Goal: Task Accomplishment & Management: Use online tool/utility

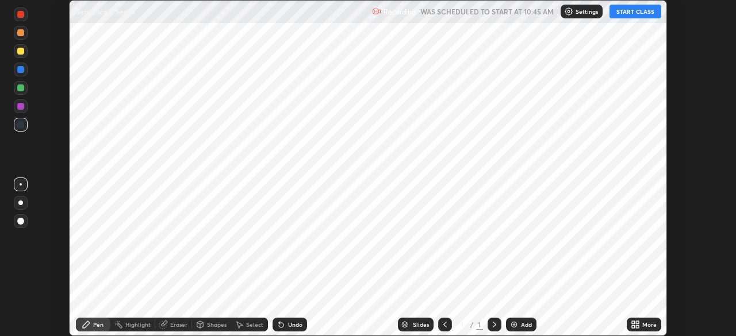
scroll to position [336, 735]
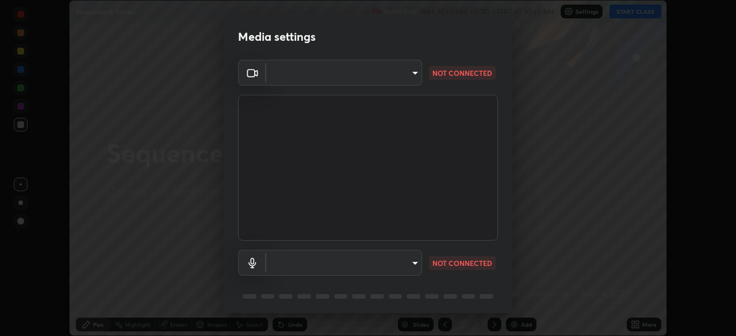
type input "00cb52ea7dbc067a4e9eba70c986ec13a5c87d59f38709f4e6374cce52915b34"
type input "487730eeffc7e68febcfc59216f272249e206279338cbee7dee3ede014ef9e6e"
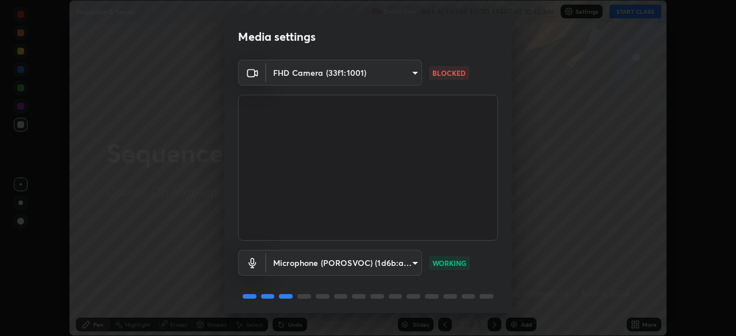
click at [298, 66] on body "Erase all Sequence & Series Recording WAS SCHEDULED TO START AT 10:45 AM Settin…" at bounding box center [368, 168] width 736 height 336
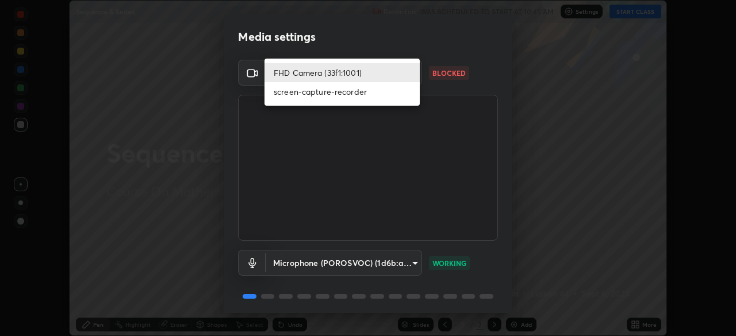
click at [306, 74] on li "FHD Camera (33f1:1001)" at bounding box center [341, 72] width 155 height 19
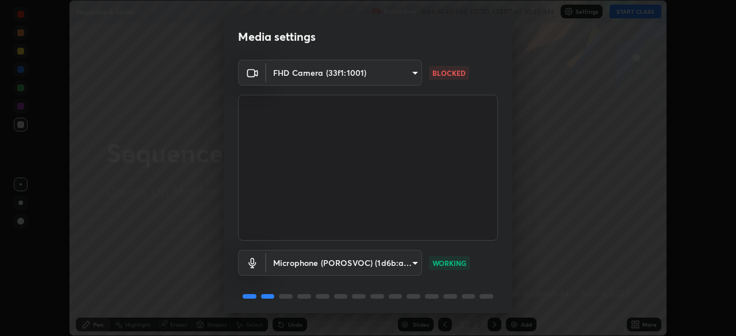
click at [289, 80] on body "Erase all Sequence & Series Recording WAS SCHEDULED TO START AT 10:45 AM Settin…" at bounding box center [368, 168] width 736 height 336
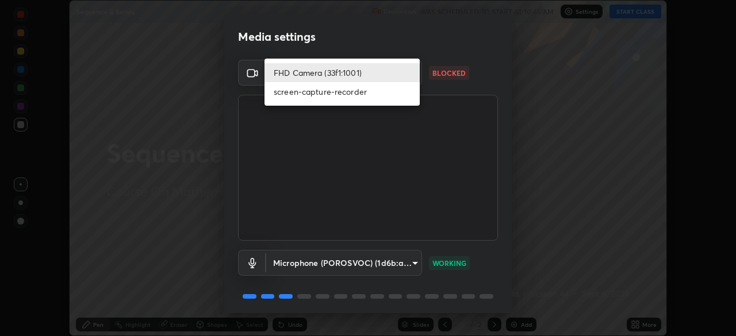
click at [291, 97] on li "screen-capture-recorder" at bounding box center [341, 91] width 155 height 19
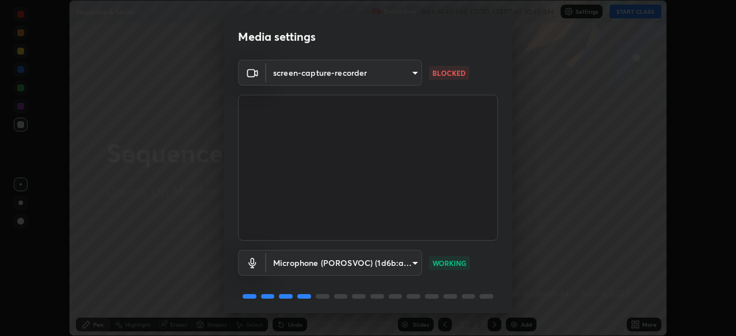
click at [295, 76] on body "Erase all Sequence & Series Recording WAS SCHEDULED TO START AT 10:45 AM Settin…" at bounding box center [368, 168] width 736 height 336
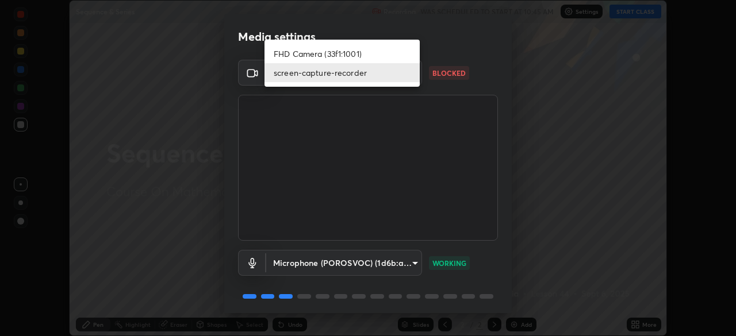
click at [297, 51] on li "FHD Camera (33f1:1001)" at bounding box center [341, 53] width 155 height 19
type input "00cb52ea7dbc067a4e9eba70c986ec13a5c87d59f38709f4e6374cce52915b34"
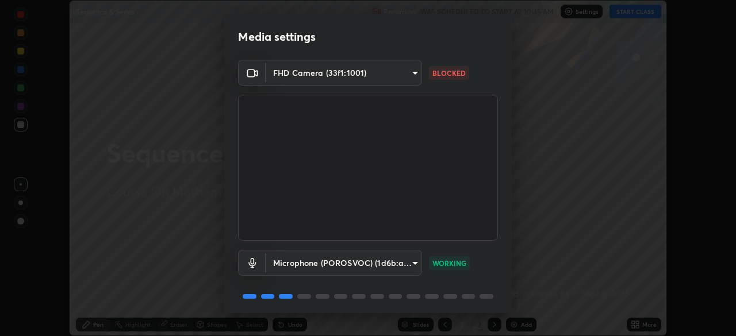
scroll to position [41, 0]
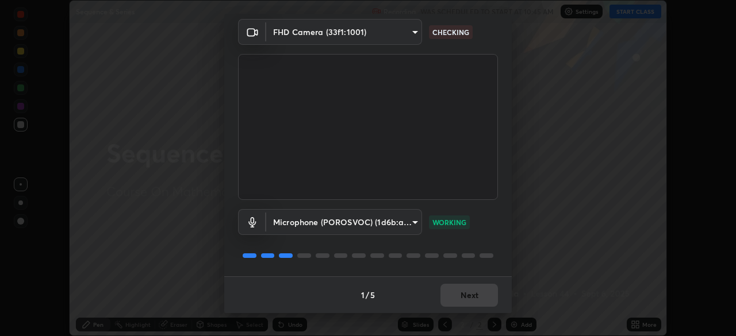
click at [278, 220] on body "Erase all Sequence & Series Recording WAS SCHEDULED TO START AT 10:45 AM Settin…" at bounding box center [368, 168] width 736 height 336
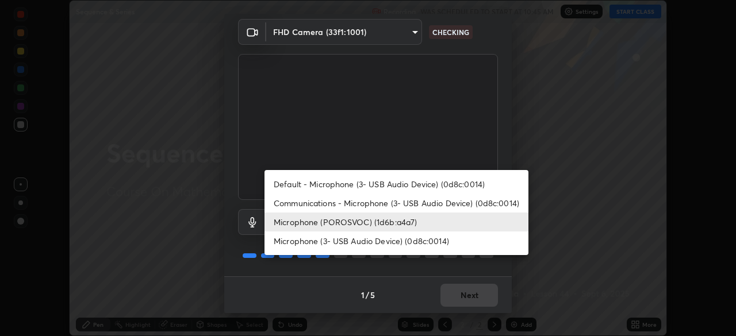
click at [304, 205] on li "Communications - Microphone (3- USB Audio Device) (0d8c:0014)" at bounding box center [396, 203] width 264 height 19
type input "communications"
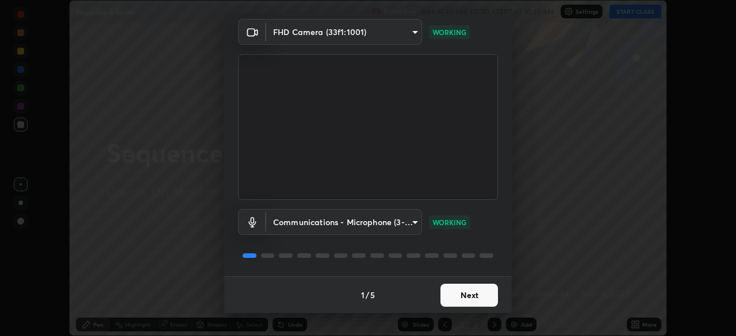
click at [460, 304] on button "Next" at bounding box center [468, 295] width 57 height 23
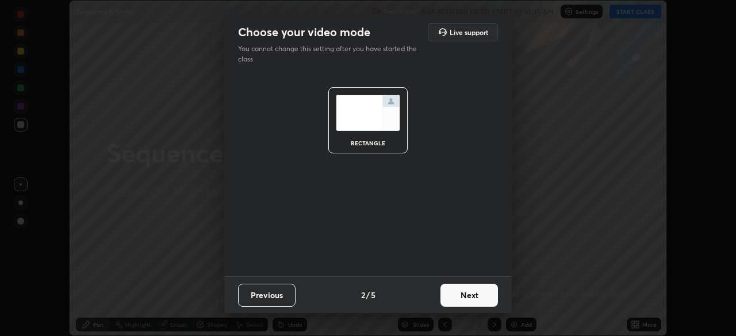
scroll to position [0, 0]
click at [457, 296] on button "Next" at bounding box center [468, 295] width 57 height 23
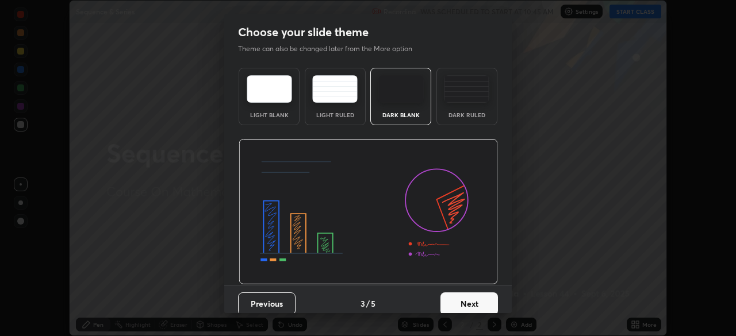
click at [458, 301] on button "Next" at bounding box center [468, 304] width 57 height 23
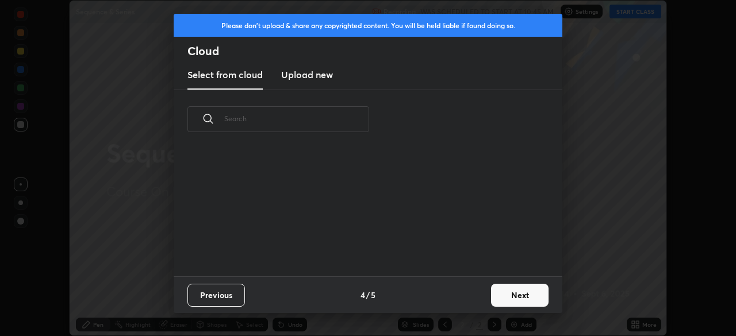
click at [493, 290] on button "Next" at bounding box center [519, 295] width 57 height 23
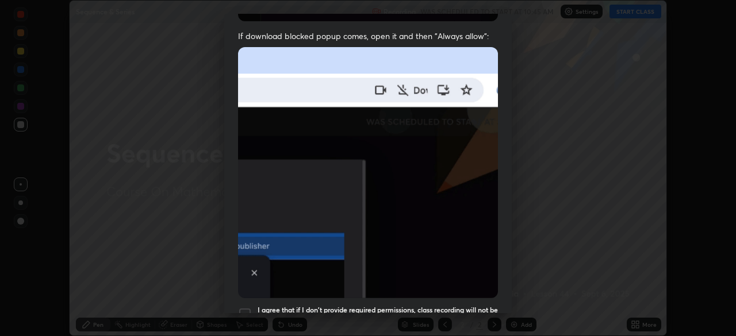
scroll to position [275, 0]
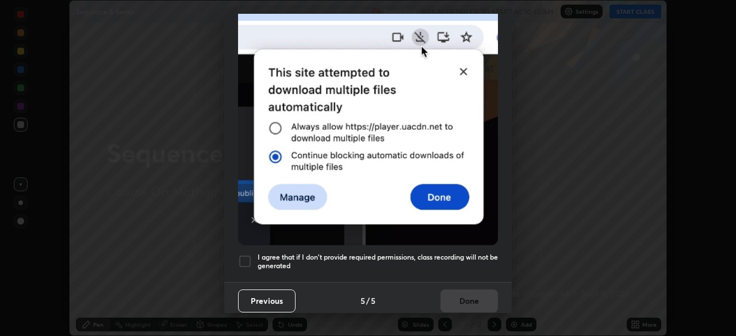
click at [252, 257] on div "I agree that if I don't provide required permissions, class recording will not …" at bounding box center [368, 262] width 260 height 14
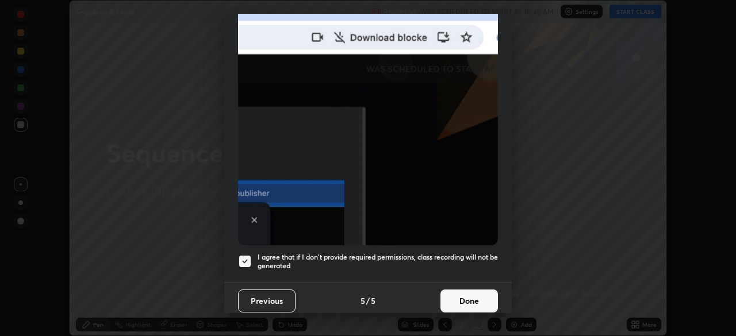
click at [290, 293] on button "Previous" at bounding box center [266, 301] width 57 height 23
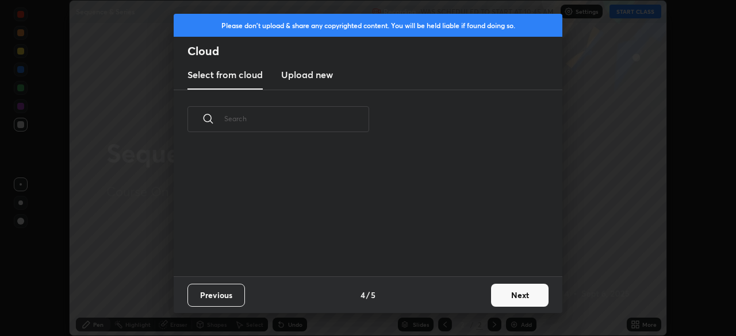
scroll to position [0, 0]
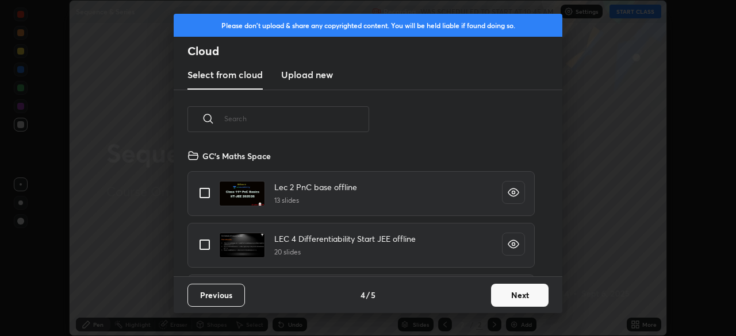
click at [267, 116] on input "text" at bounding box center [296, 118] width 145 height 49
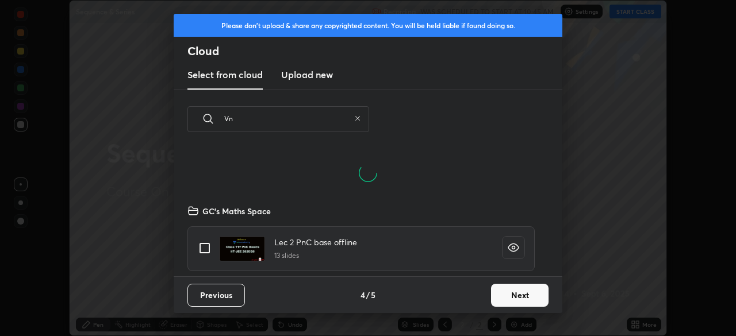
scroll to position [128, 369]
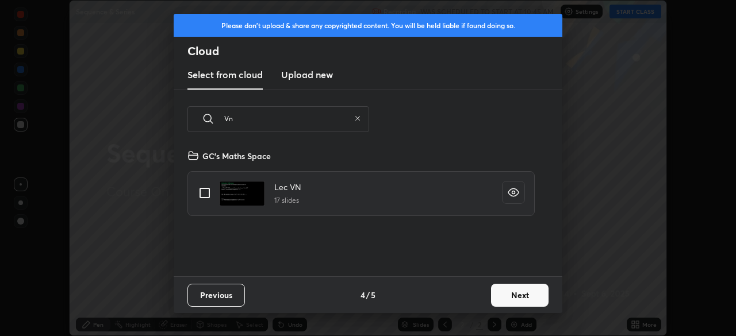
type input "Vn"
click at [199, 188] on input "grid" at bounding box center [205, 193] width 24 height 24
checkbox input "true"
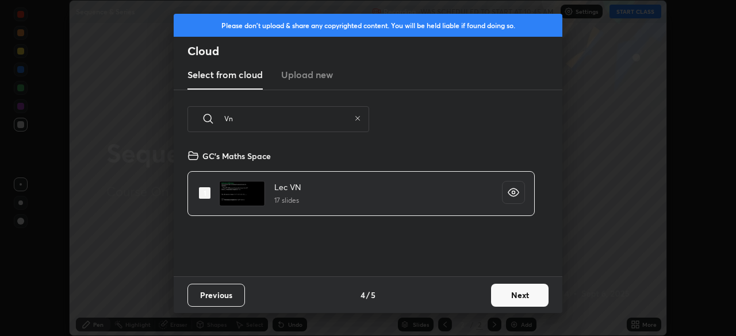
click at [509, 298] on button "Next" at bounding box center [519, 295] width 57 height 23
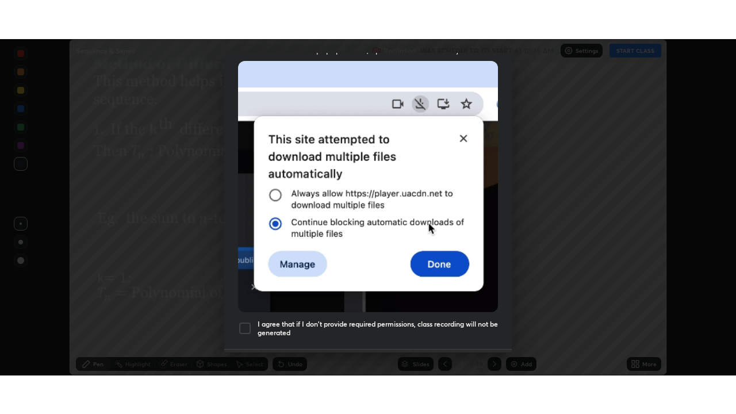
scroll to position [275, 0]
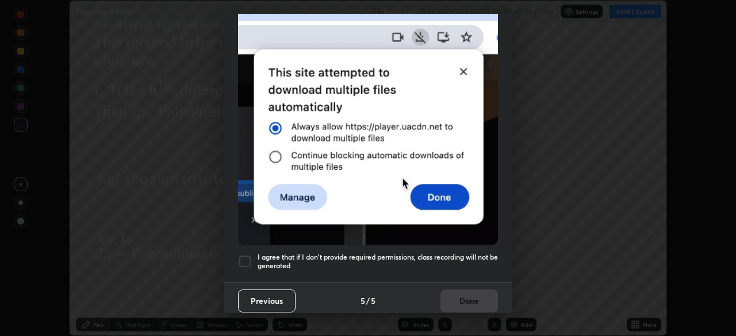
click at [245, 259] on div at bounding box center [245, 262] width 14 height 14
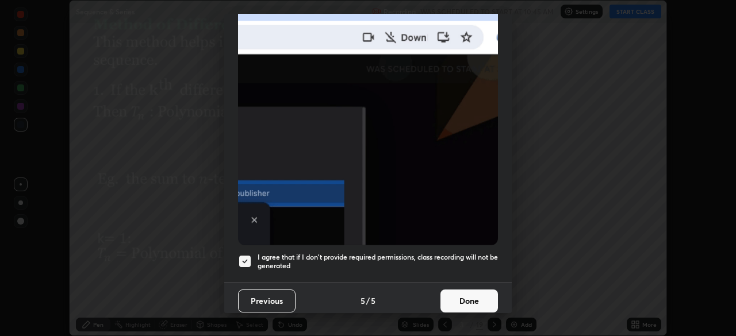
click at [471, 297] on button "Done" at bounding box center [468, 301] width 57 height 23
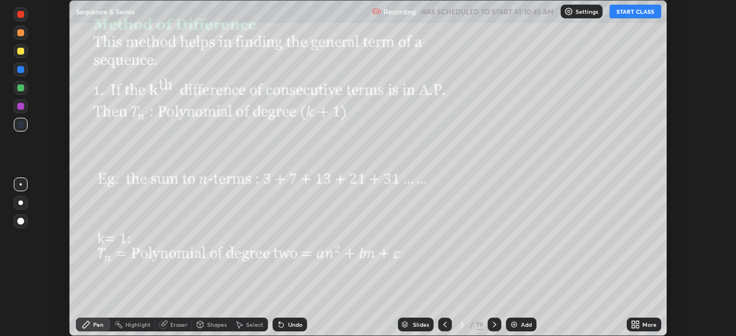
click at [635, 14] on button "START CLASS" at bounding box center [635, 12] width 52 height 14
click at [637, 327] on icon at bounding box center [637, 326] width 3 height 3
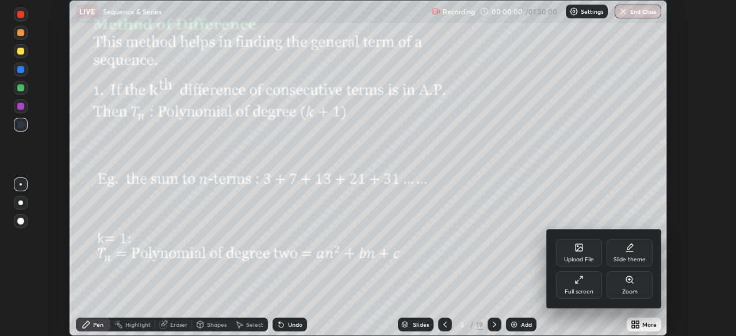
click at [594, 294] on div "Full screen" at bounding box center [579, 285] width 46 height 28
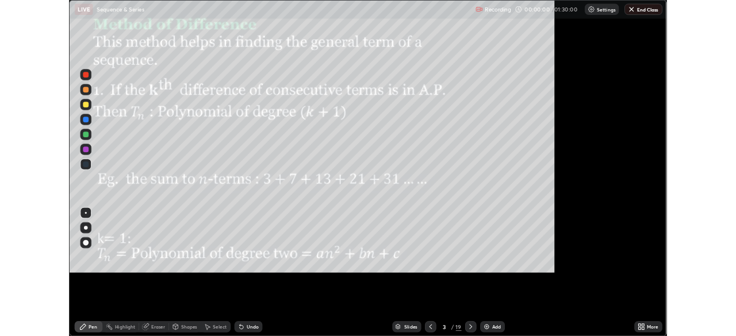
scroll to position [414, 736]
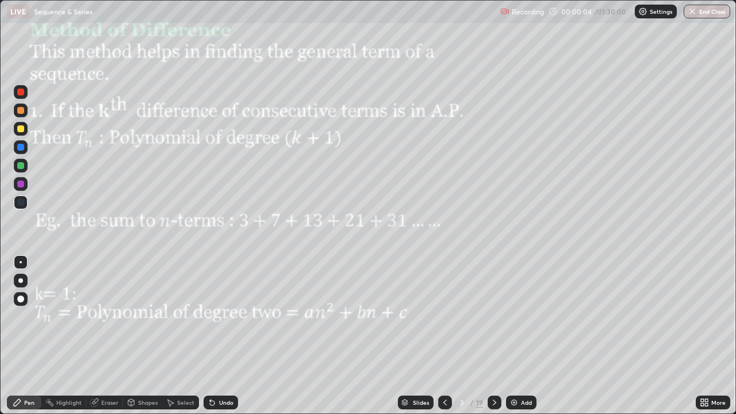
click at [19, 110] on div at bounding box center [20, 110] width 7 height 7
click at [23, 126] on div at bounding box center [20, 128] width 7 height 7
click at [493, 336] on icon at bounding box center [494, 402] width 9 height 9
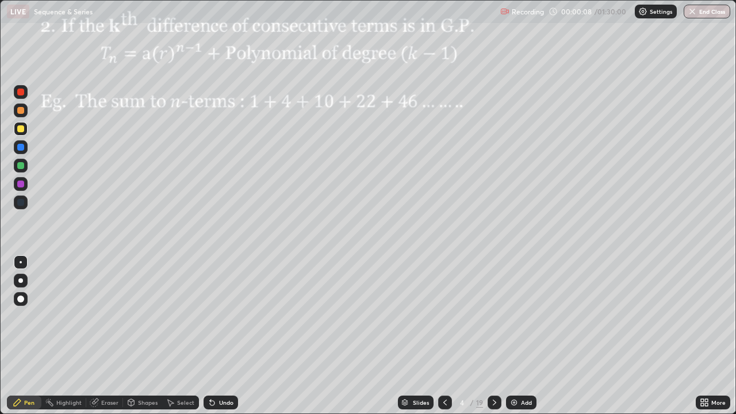
click at [491, 336] on icon at bounding box center [494, 402] width 9 height 9
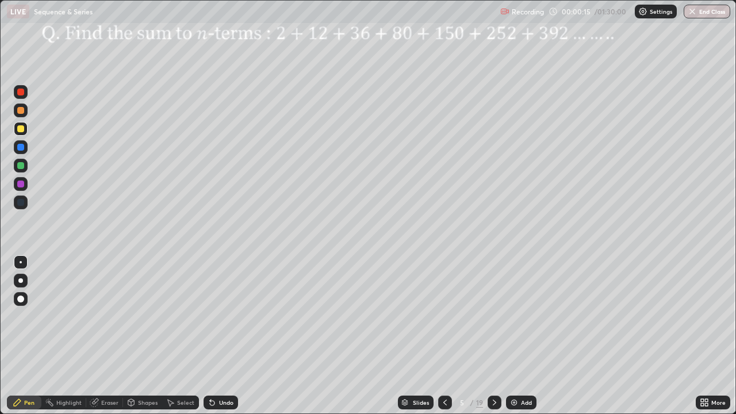
click at [493, 336] on icon at bounding box center [494, 402] width 9 height 9
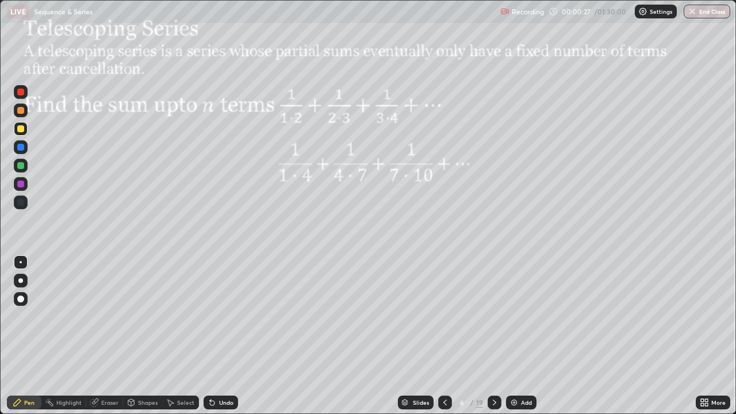
click at [20, 128] on div at bounding box center [20, 128] width 7 height 7
click at [22, 285] on div at bounding box center [21, 281] width 14 height 14
click at [30, 336] on div "Pen" at bounding box center [24, 403] width 34 height 14
click at [493, 336] on icon at bounding box center [494, 402] width 9 height 9
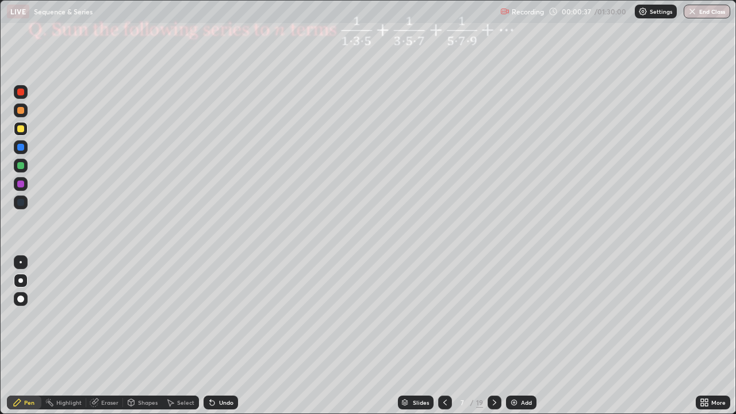
click at [23, 124] on div at bounding box center [21, 129] width 14 height 14
click at [25, 167] on div at bounding box center [21, 166] width 14 height 14
click at [218, 336] on div "Undo" at bounding box center [221, 403] width 34 height 14
click at [221, 336] on div "Undo" at bounding box center [218, 402] width 39 height 23
click at [105, 336] on div "Eraser" at bounding box center [109, 403] width 17 height 6
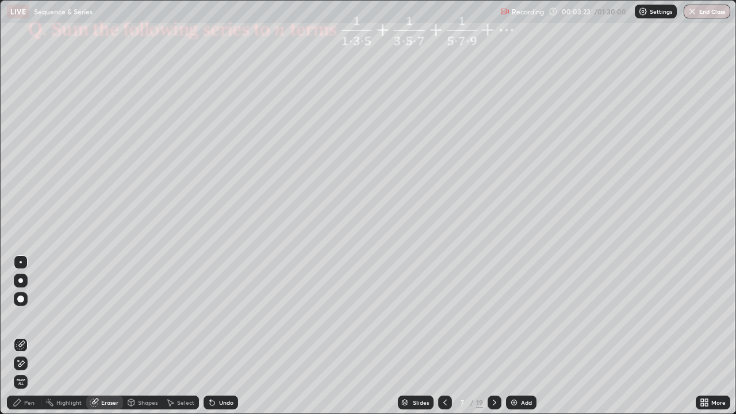
click at [26, 336] on div "Pen" at bounding box center [29, 403] width 10 height 6
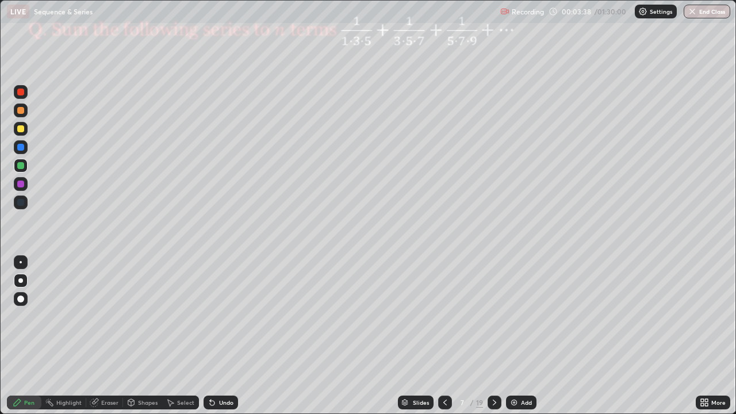
click at [105, 336] on div "Eraser" at bounding box center [109, 403] width 17 height 6
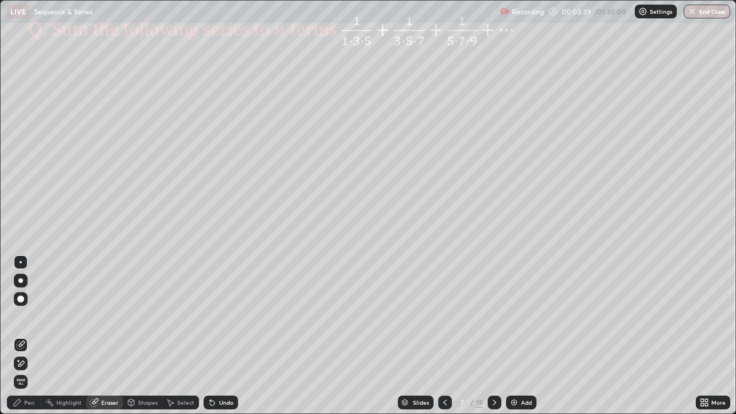
click at [26, 336] on div at bounding box center [21, 363] width 14 height 14
click at [19, 336] on icon at bounding box center [17, 402] width 9 height 9
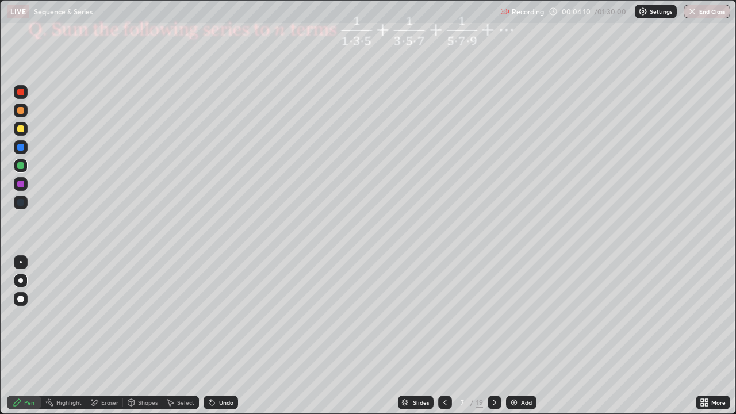
click at [104, 336] on div "Eraser" at bounding box center [104, 403] width 37 height 14
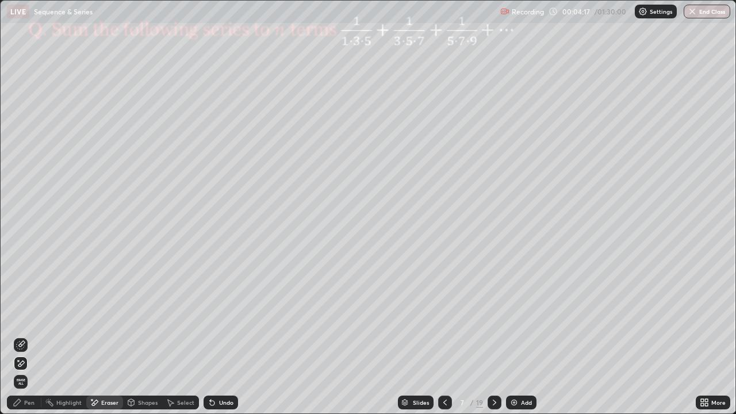
click at [32, 336] on div "Pen" at bounding box center [29, 403] width 10 height 6
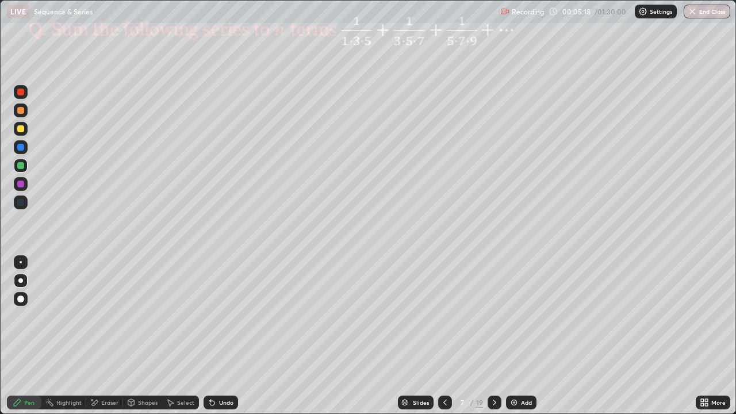
click at [24, 117] on div at bounding box center [21, 110] width 14 height 14
click at [21, 166] on div at bounding box center [20, 165] width 7 height 7
click at [25, 130] on div at bounding box center [21, 129] width 14 height 14
click at [22, 182] on div at bounding box center [20, 184] width 7 height 7
click at [22, 129] on div at bounding box center [20, 128] width 7 height 7
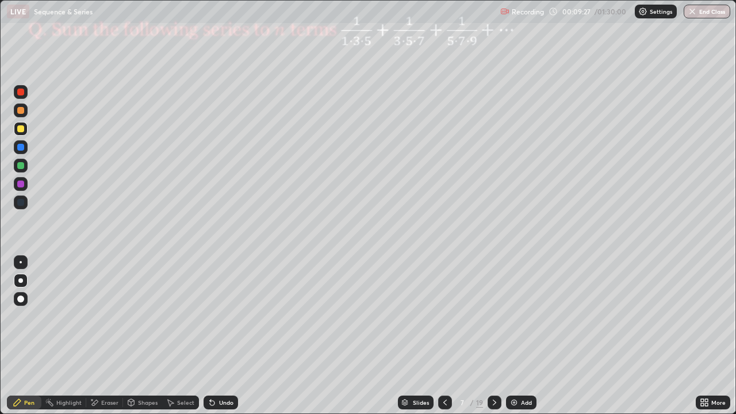
click at [23, 133] on div at bounding box center [21, 129] width 14 height 14
click at [22, 133] on div at bounding box center [21, 129] width 14 height 14
click at [493, 336] on icon at bounding box center [494, 402] width 9 height 9
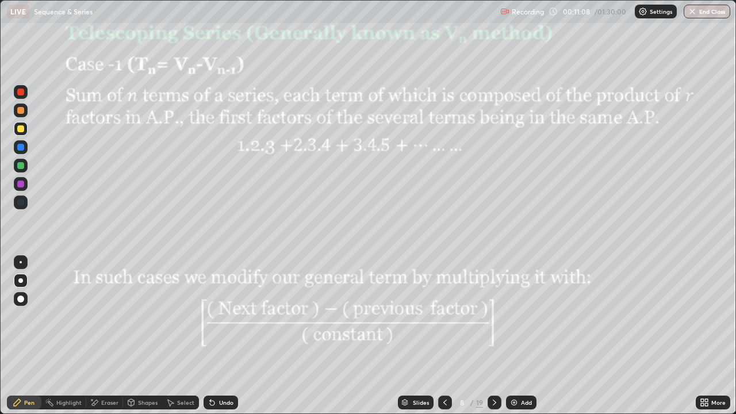
click at [141, 336] on div "Shapes" at bounding box center [148, 403] width 20 height 6
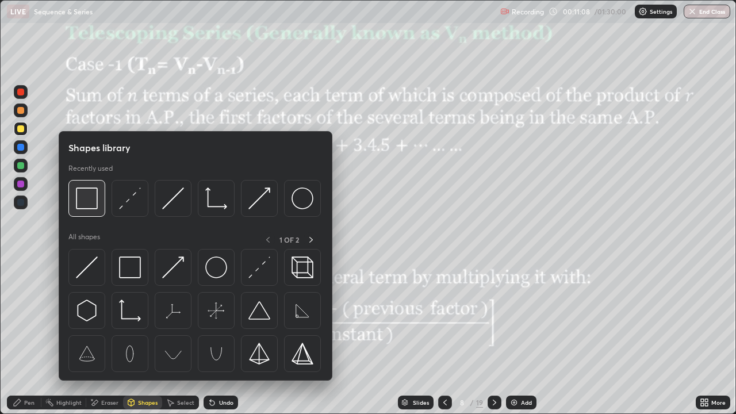
click at [86, 197] on img at bounding box center [87, 198] width 22 height 22
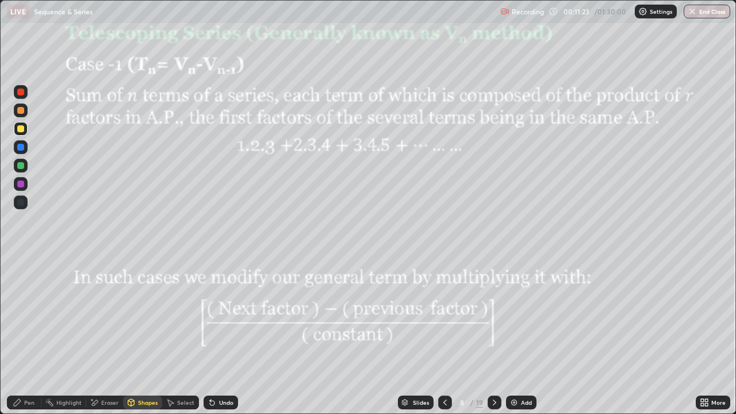
click at [21, 105] on div at bounding box center [21, 110] width 14 height 14
click at [29, 336] on div "Pen" at bounding box center [24, 403] width 34 height 14
click at [24, 147] on div at bounding box center [20, 147] width 7 height 7
click at [22, 170] on div at bounding box center [21, 166] width 14 height 14
click at [444, 336] on icon at bounding box center [444, 402] width 9 height 9
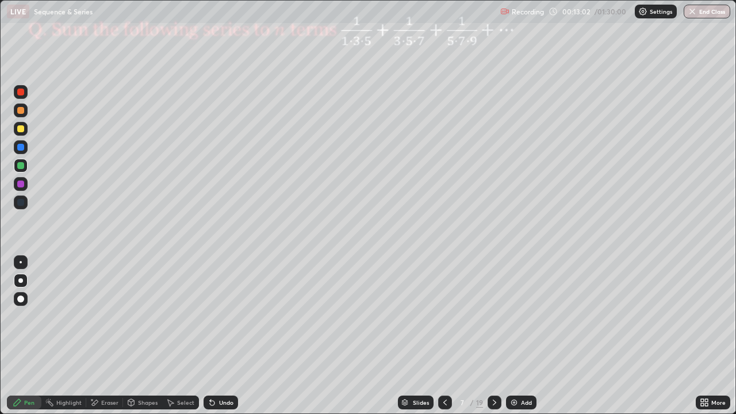
click at [489, 336] on div at bounding box center [495, 403] width 14 height 14
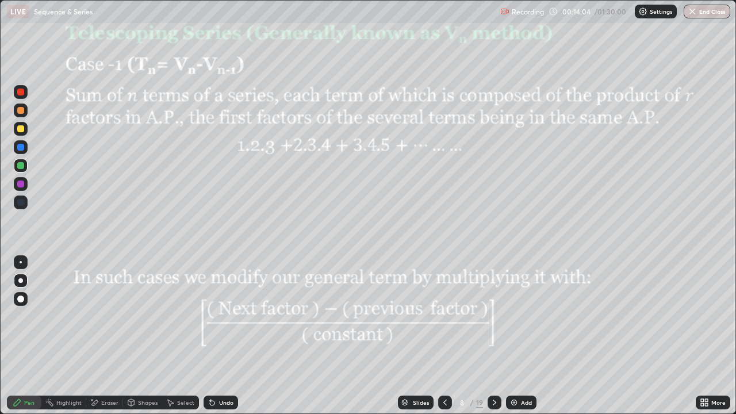
click at [21, 112] on div at bounding box center [20, 110] width 7 height 7
click at [18, 128] on div at bounding box center [20, 128] width 7 height 7
click at [20, 131] on div at bounding box center [20, 128] width 7 height 7
click at [22, 90] on div at bounding box center [20, 92] width 7 height 7
click at [516, 336] on img at bounding box center [513, 402] width 9 height 9
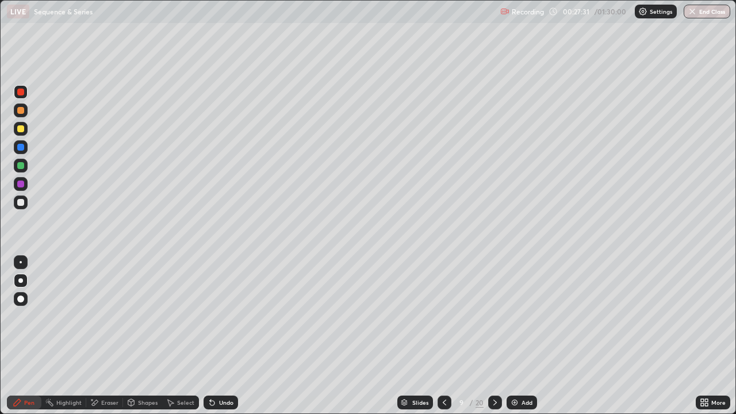
click at [22, 132] on div at bounding box center [20, 128] width 7 height 7
click at [443, 336] on icon at bounding box center [444, 402] width 9 height 9
click at [489, 336] on div at bounding box center [495, 403] width 14 height 14
click at [107, 336] on div "Eraser" at bounding box center [104, 403] width 37 height 14
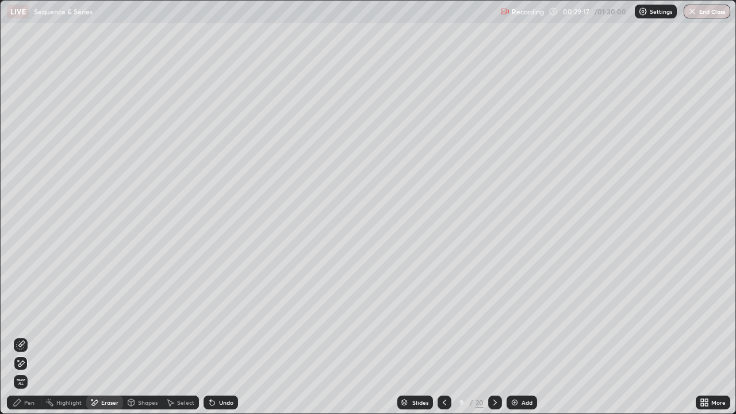
click at [34, 336] on div "Pen" at bounding box center [24, 403] width 34 height 14
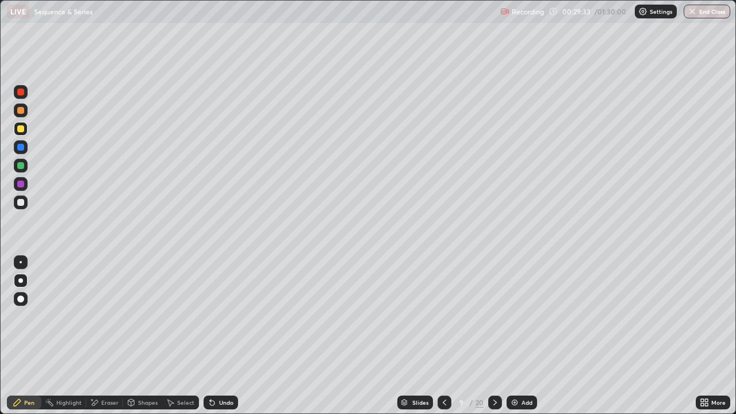
click at [21, 165] on div at bounding box center [20, 165] width 7 height 7
click at [442, 336] on icon at bounding box center [444, 402] width 9 height 9
click at [496, 336] on icon at bounding box center [494, 402] width 9 height 9
click at [444, 336] on icon at bounding box center [444, 402] width 9 height 9
click at [494, 336] on icon at bounding box center [494, 402] width 9 height 9
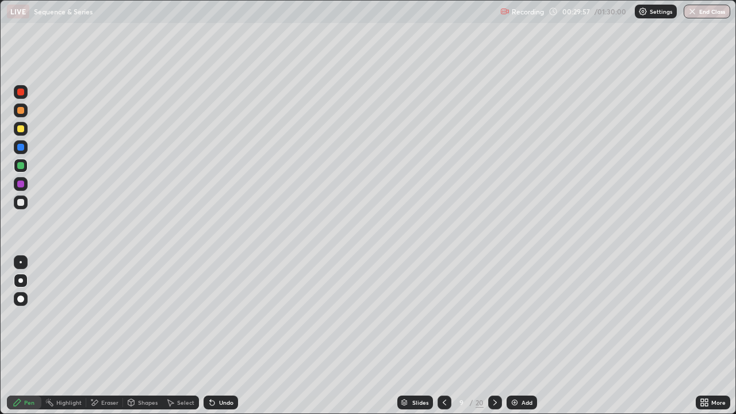
click at [109, 336] on div "Eraser" at bounding box center [109, 403] width 17 height 6
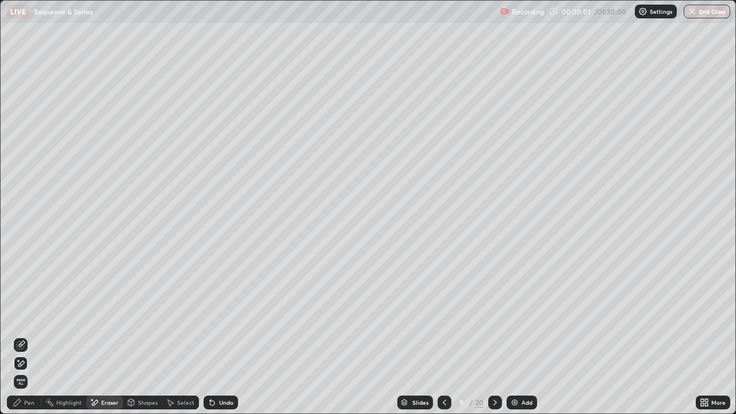
click at [179, 336] on div "Select" at bounding box center [180, 403] width 37 height 14
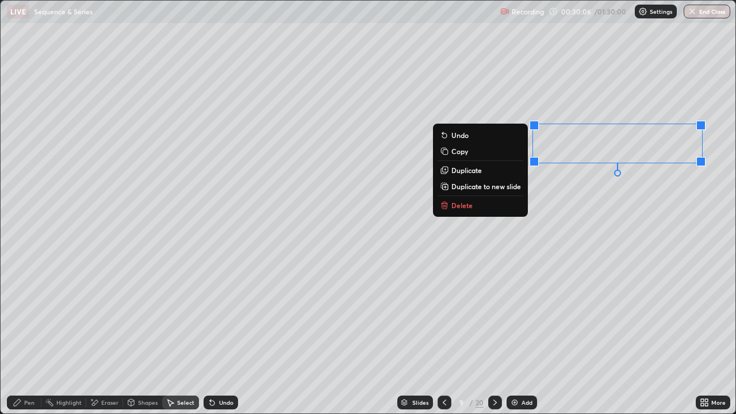
click at [29, 336] on div "Pen" at bounding box center [29, 403] width 10 height 6
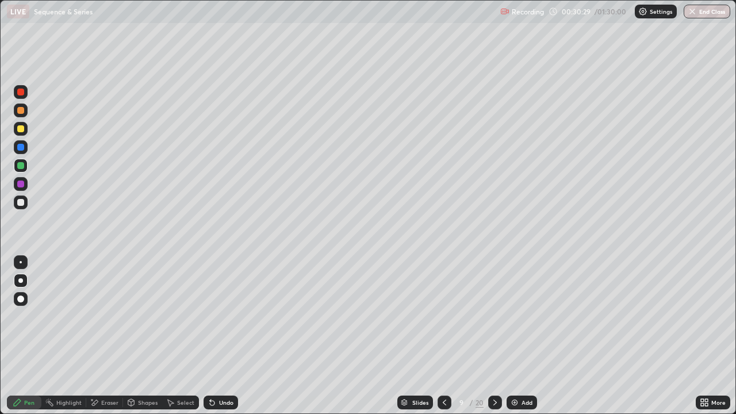
click at [21, 130] on div at bounding box center [20, 128] width 7 height 7
click at [443, 336] on icon at bounding box center [444, 402] width 9 height 9
click at [494, 336] on icon at bounding box center [494, 402] width 9 height 9
click at [215, 336] on div "Undo" at bounding box center [221, 403] width 34 height 14
click at [213, 336] on icon at bounding box center [212, 402] width 9 height 9
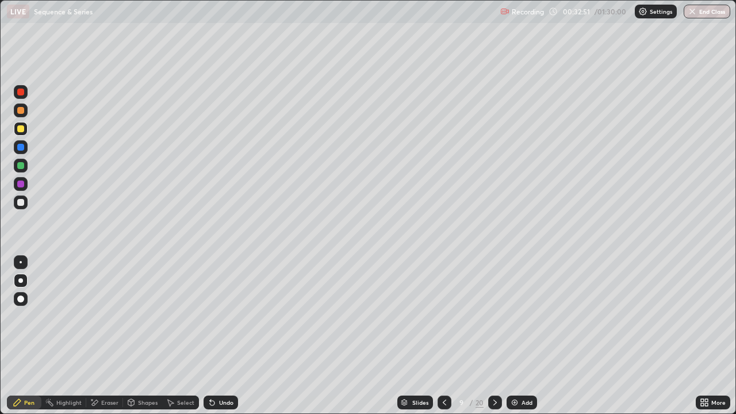
click at [217, 336] on div "Undo" at bounding box center [221, 403] width 34 height 14
click at [216, 336] on div "Undo" at bounding box center [221, 403] width 34 height 14
click at [103, 336] on div "Eraser" at bounding box center [109, 403] width 17 height 6
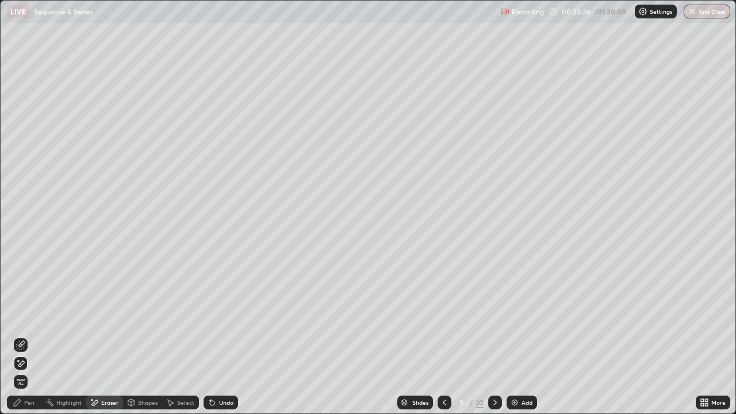
click at [26, 336] on div "Pen" at bounding box center [29, 403] width 10 height 6
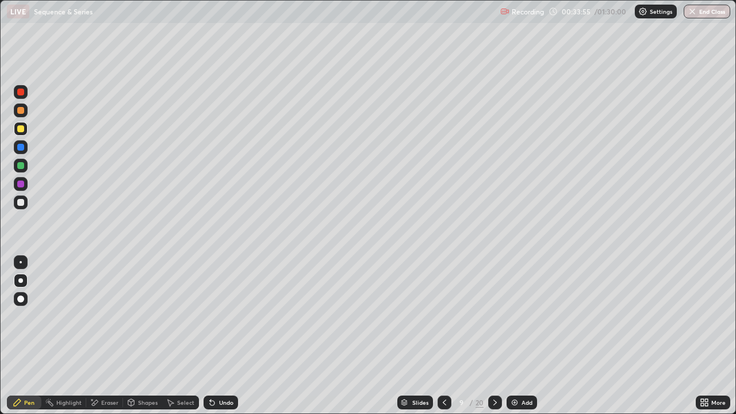
click at [443, 336] on icon at bounding box center [444, 402] width 9 height 9
click at [438, 336] on div at bounding box center [444, 403] width 14 height 14
click at [494, 336] on icon at bounding box center [494, 402] width 9 height 9
click at [108, 336] on div "Eraser" at bounding box center [109, 403] width 17 height 6
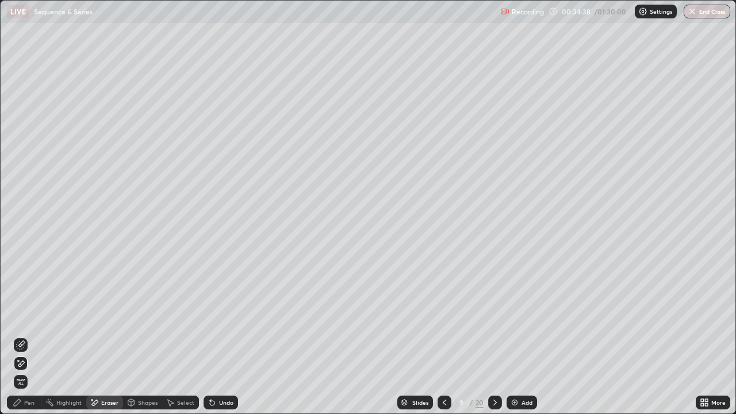
click at [704, 336] on icon at bounding box center [704, 402] width 9 height 9
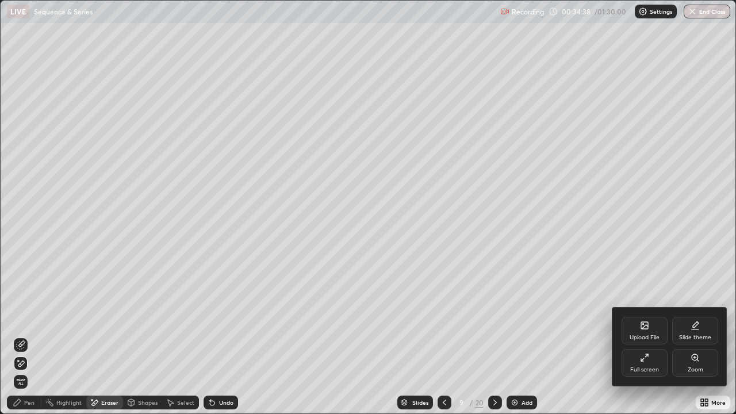
click at [642, 336] on div "Full screen" at bounding box center [644, 363] width 46 height 28
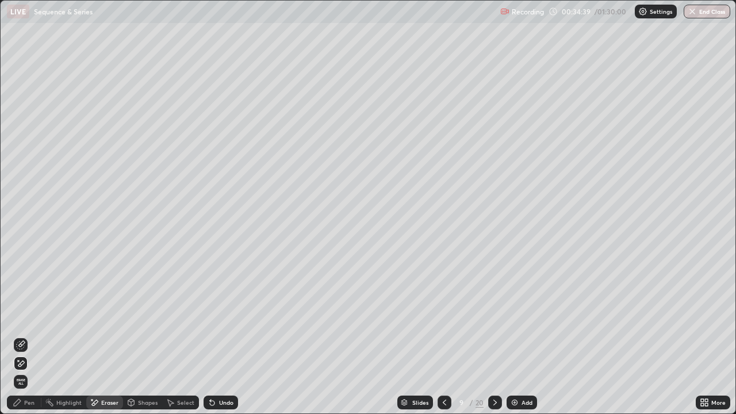
scroll to position [57152, 56753]
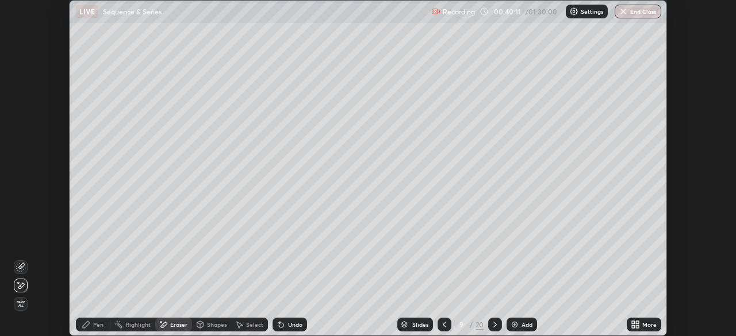
click at [636, 324] on icon at bounding box center [637, 322] width 3 height 3
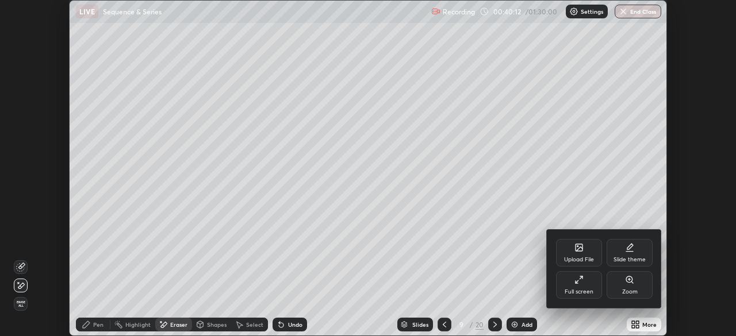
click at [578, 287] on div "Full screen" at bounding box center [579, 285] width 46 height 28
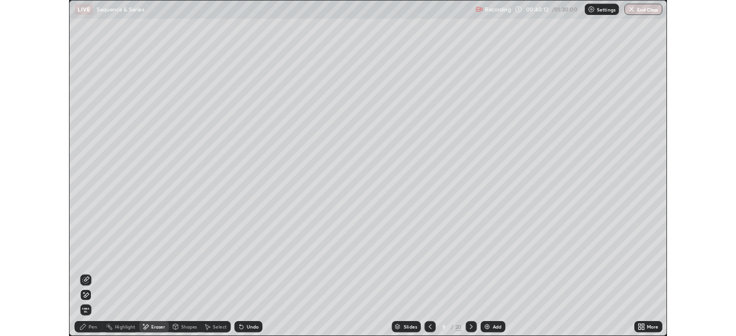
scroll to position [414, 736]
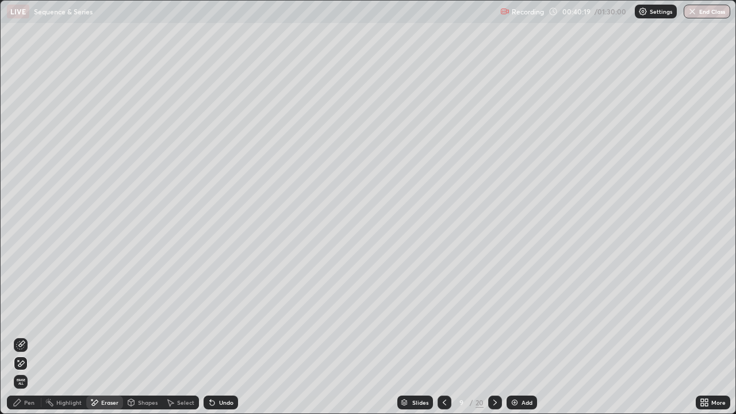
click at [443, 336] on icon at bounding box center [444, 402] width 9 height 9
click at [492, 336] on icon at bounding box center [494, 402] width 9 height 9
click at [28, 336] on div "Pen" at bounding box center [29, 403] width 10 height 6
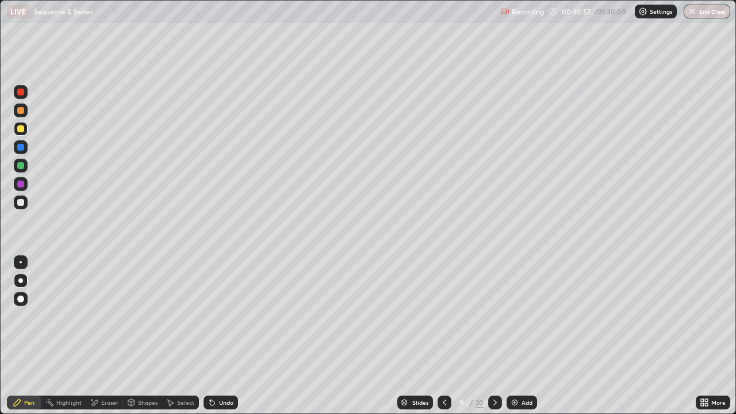
click at [21, 164] on div at bounding box center [20, 165] width 7 height 7
click at [222, 336] on div "Undo" at bounding box center [226, 403] width 14 height 6
click at [223, 336] on div "Undo" at bounding box center [226, 403] width 14 height 6
click at [219, 336] on div "Undo" at bounding box center [226, 403] width 14 height 6
click at [216, 336] on div "Undo" at bounding box center [221, 403] width 34 height 14
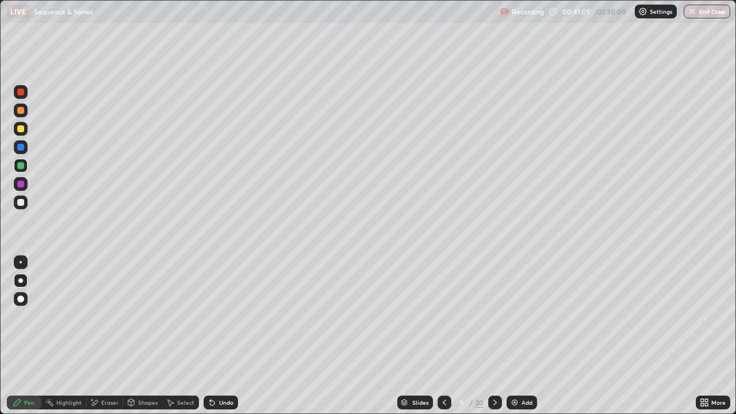
click at [219, 336] on div "Undo" at bounding box center [226, 403] width 14 height 6
click at [21, 201] on div at bounding box center [20, 202] width 7 height 7
click at [20, 182] on div at bounding box center [20, 184] width 7 height 7
click at [443, 336] on icon at bounding box center [444, 402] width 9 height 9
click at [494, 336] on icon at bounding box center [494, 402] width 9 height 9
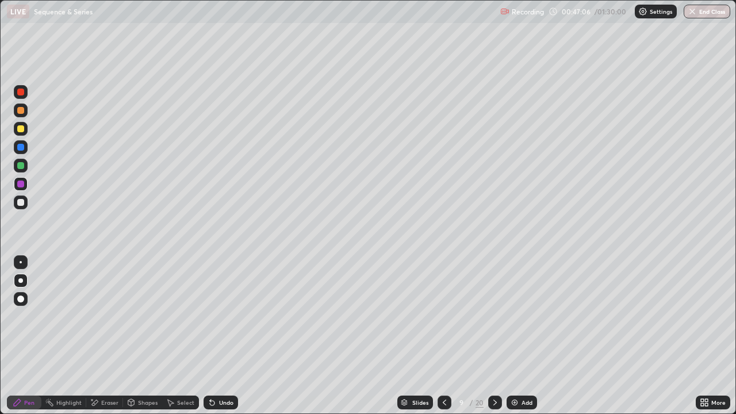
click at [707, 336] on icon at bounding box center [706, 400] width 3 height 3
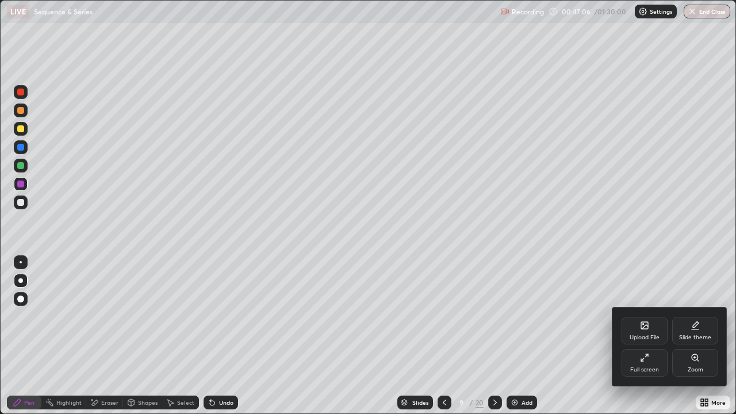
click at [639, 336] on div "Full screen" at bounding box center [644, 363] width 46 height 28
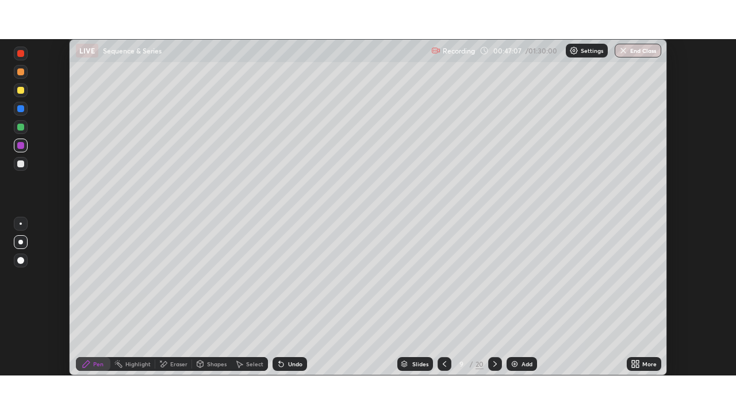
scroll to position [57152, 56753]
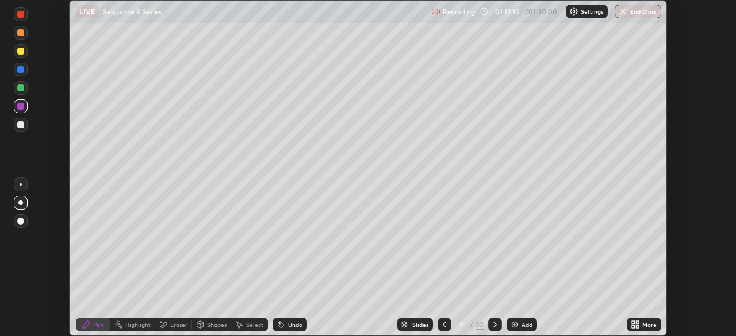
click at [632, 328] on icon at bounding box center [633, 326] width 3 height 3
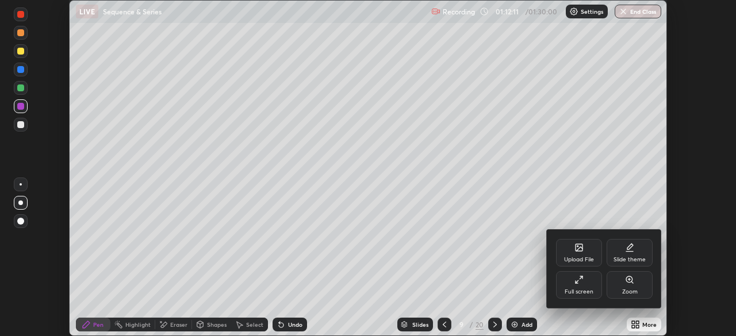
click at [570, 281] on div "Full screen" at bounding box center [579, 285] width 46 height 28
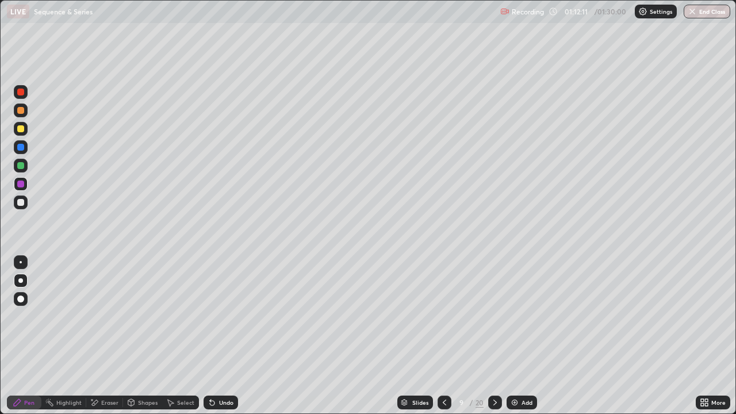
scroll to position [414, 736]
click at [494, 336] on icon at bounding box center [494, 403] width 3 height 6
click at [21, 110] on div at bounding box center [20, 110] width 7 height 7
click at [141, 336] on div "Shapes" at bounding box center [148, 403] width 20 height 6
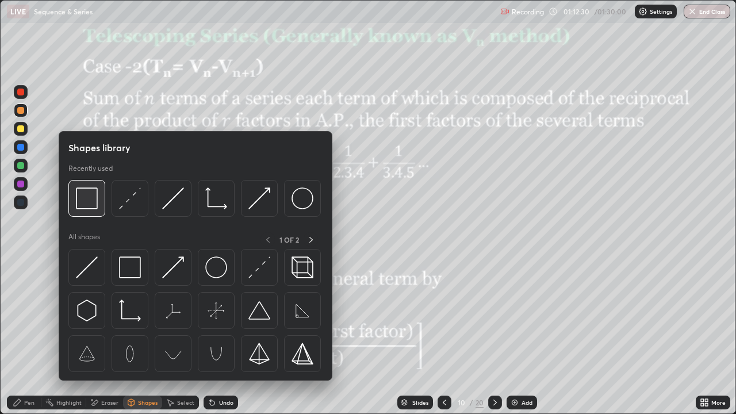
click at [90, 198] on img at bounding box center [87, 198] width 22 height 22
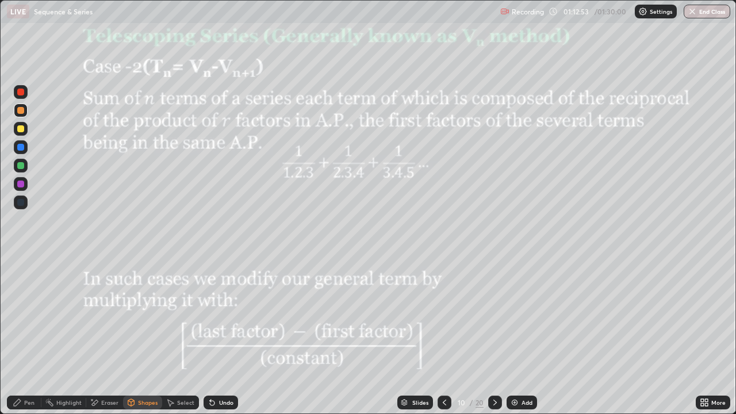
click at [24, 112] on div at bounding box center [21, 110] width 14 height 14
click at [29, 336] on div "Pen" at bounding box center [29, 403] width 10 height 6
click at [23, 92] on div at bounding box center [20, 92] width 7 height 7
click at [18, 171] on div at bounding box center [21, 166] width 14 height 14
click at [516, 336] on img at bounding box center [514, 402] width 9 height 9
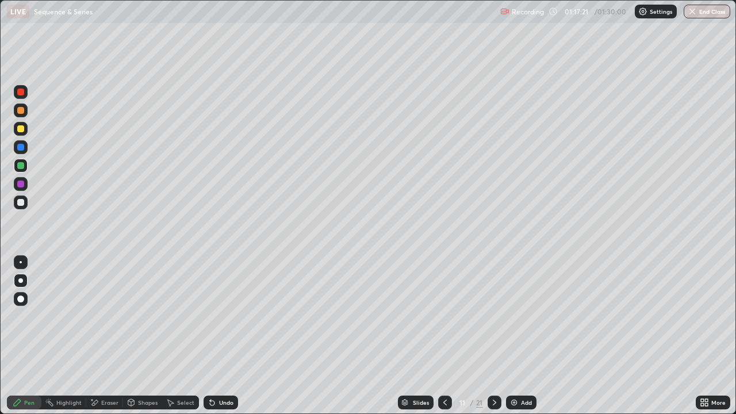
click at [21, 128] on div at bounding box center [20, 128] width 7 height 7
click at [443, 336] on icon at bounding box center [444, 402] width 9 height 9
click at [490, 336] on icon at bounding box center [494, 402] width 9 height 9
click at [22, 148] on div at bounding box center [20, 147] width 7 height 7
click at [219, 336] on div "Undo" at bounding box center [226, 403] width 14 height 6
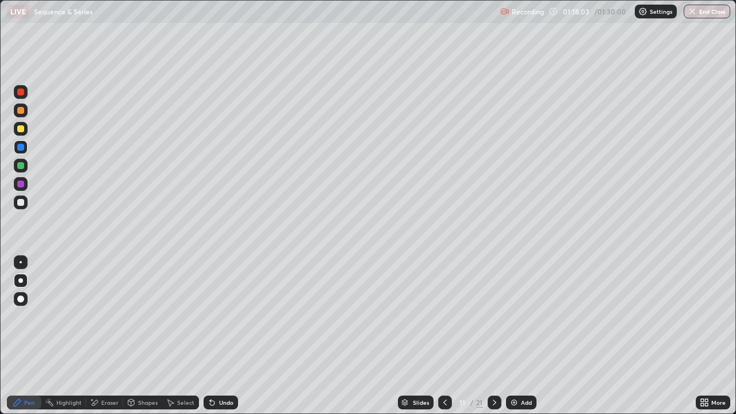
click at [219, 336] on div "Undo" at bounding box center [226, 403] width 14 height 6
click at [221, 336] on div "Undo" at bounding box center [221, 403] width 34 height 14
click at [219, 336] on div "Undo" at bounding box center [221, 403] width 34 height 14
click at [213, 336] on div "Undo" at bounding box center [221, 403] width 34 height 14
click at [213, 336] on icon at bounding box center [212, 402] width 9 height 9
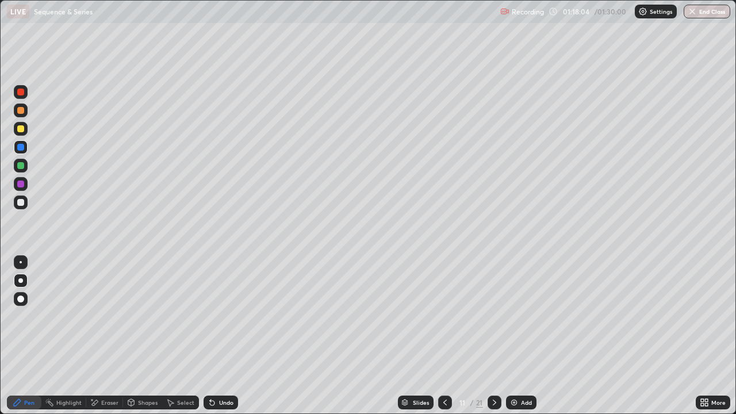
click at [215, 336] on div "Undo" at bounding box center [221, 403] width 34 height 14
click at [22, 129] on div at bounding box center [20, 128] width 7 height 7
click at [25, 142] on div at bounding box center [21, 147] width 14 height 14
click at [21, 203] on div at bounding box center [20, 202] width 7 height 7
click at [21, 185] on div at bounding box center [20, 184] width 7 height 7
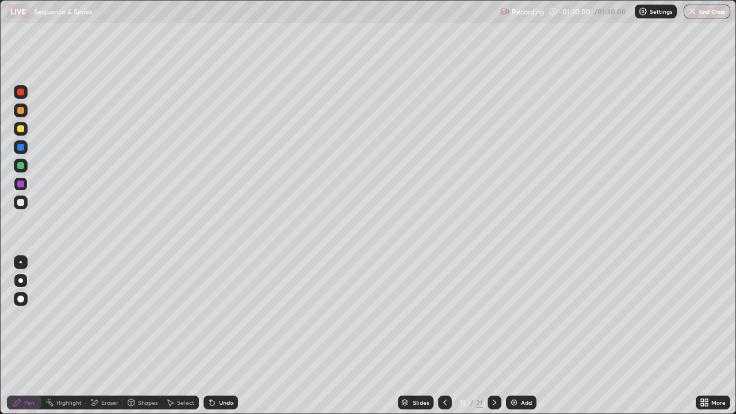
click at [21, 164] on div at bounding box center [20, 165] width 7 height 7
click at [21, 93] on div at bounding box center [20, 92] width 7 height 7
click at [444, 336] on icon at bounding box center [444, 402] width 9 height 9
click at [447, 336] on icon at bounding box center [444, 402] width 9 height 9
click at [494, 336] on icon at bounding box center [494, 402] width 9 height 9
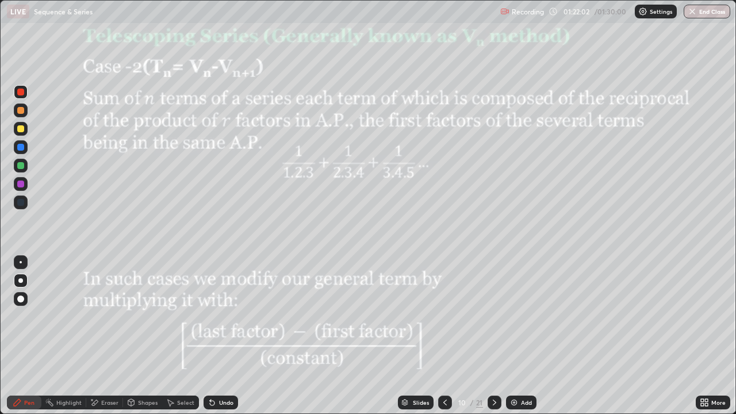
click at [493, 336] on icon at bounding box center [494, 402] width 9 height 9
click at [497, 336] on icon at bounding box center [494, 402] width 9 height 9
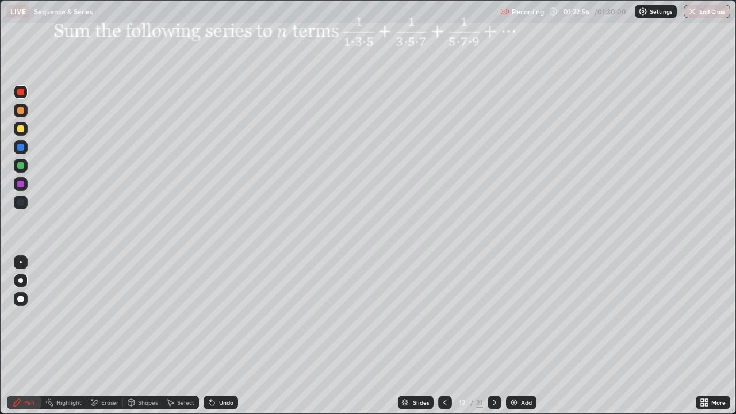
click at [444, 336] on icon at bounding box center [444, 402] width 9 height 9
click at [493, 336] on icon at bounding box center [494, 402] width 9 height 9
click at [21, 128] on div at bounding box center [20, 128] width 7 height 7
click at [20, 167] on div at bounding box center [20, 165] width 7 height 7
click at [19, 133] on div at bounding box center [21, 129] width 14 height 14
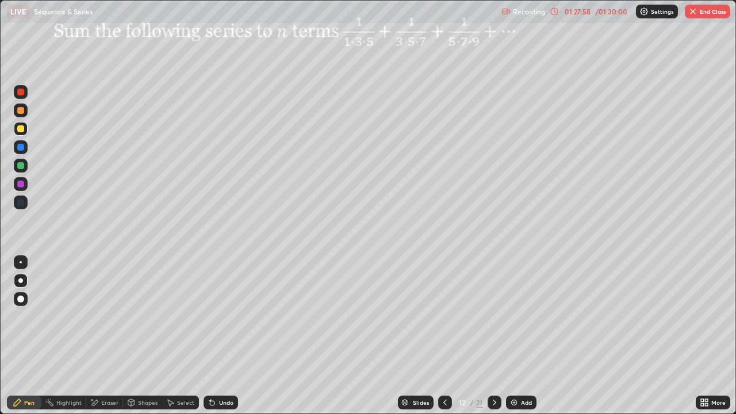
click at [420, 336] on div "Slides" at bounding box center [421, 403] width 16 height 6
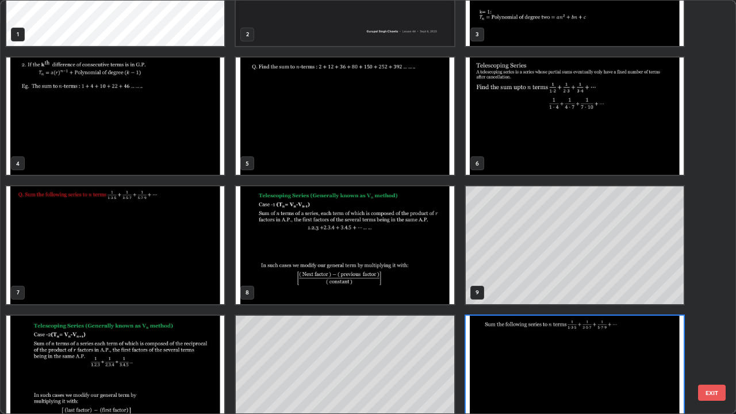
scroll to position [46, 0]
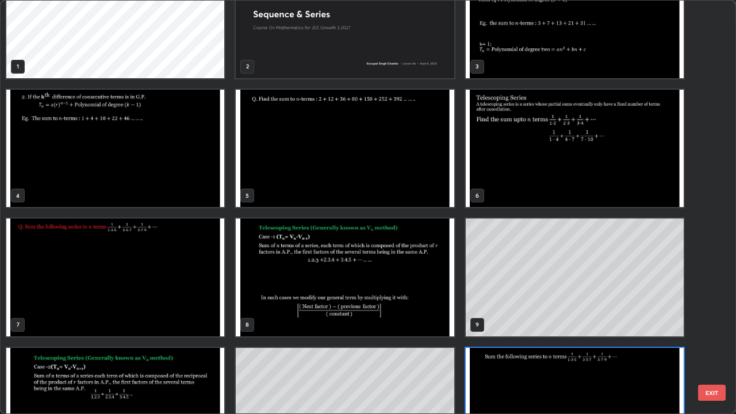
click at [190, 282] on img "grid" at bounding box center [115, 277] width 218 height 118
click at [191, 283] on img "grid" at bounding box center [115, 277] width 218 height 118
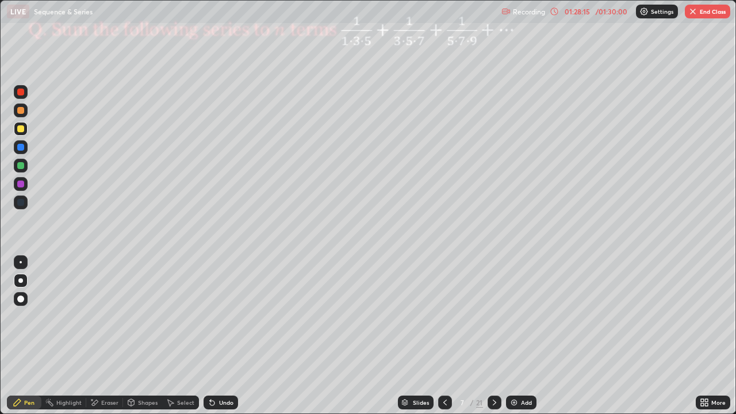
click at [494, 336] on div at bounding box center [495, 403] width 14 height 14
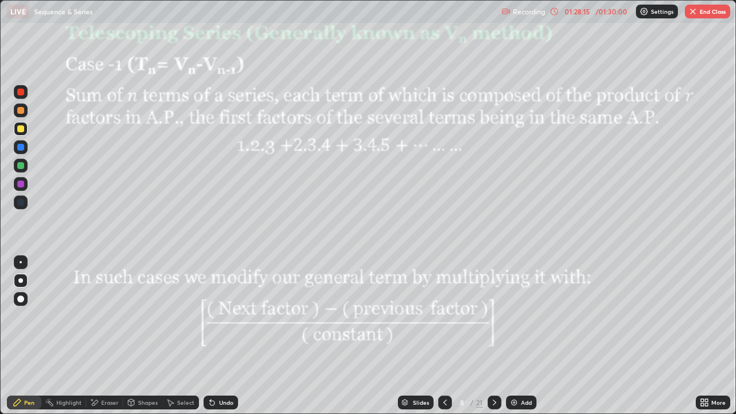
click at [493, 336] on icon at bounding box center [494, 402] width 9 height 9
click at [492, 336] on icon at bounding box center [494, 402] width 9 height 9
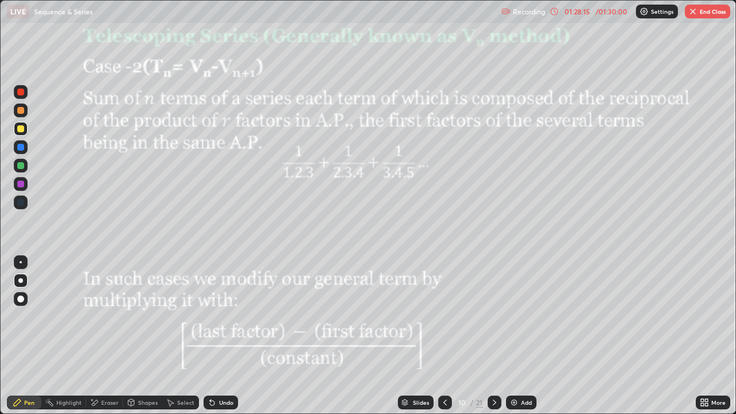
click at [493, 336] on div at bounding box center [495, 403] width 14 height 14
click at [496, 336] on icon at bounding box center [494, 402] width 9 height 9
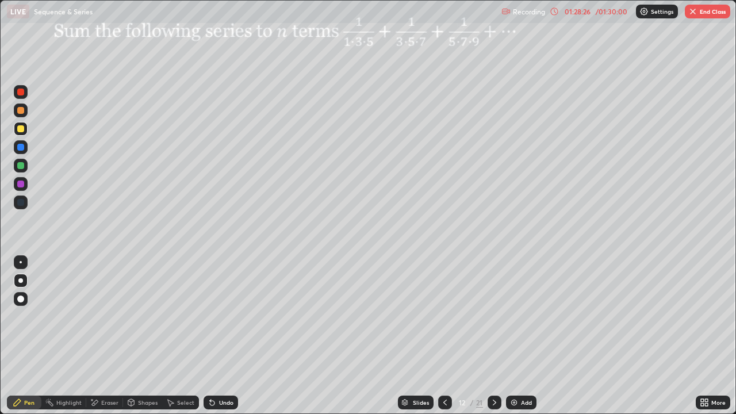
click at [707, 14] on button "End Class" at bounding box center [707, 12] width 45 height 14
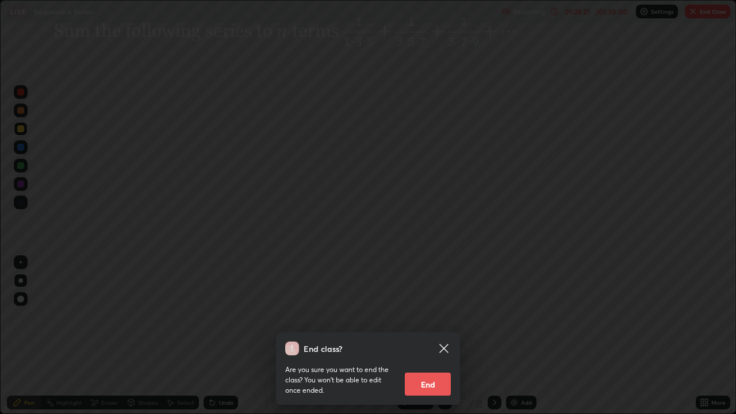
click at [433, 336] on button "End" at bounding box center [428, 384] width 46 height 23
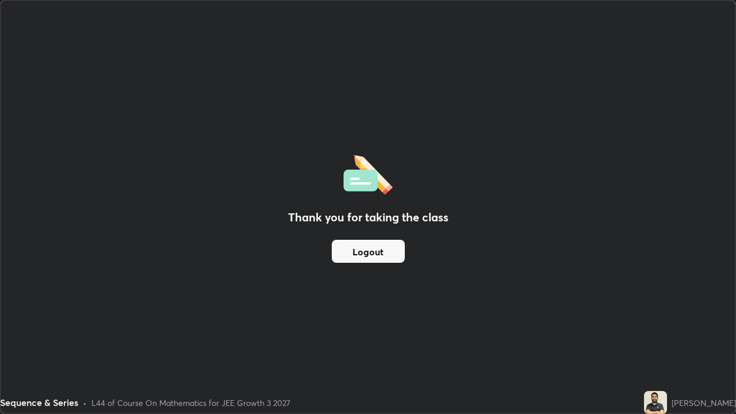
click at [379, 243] on button "Logout" at bounding box center [368, 251] width 73 height 23
click at [370, 256] on button "Logout" at bounding box center [368, 251] width 73 height 23
click at [364, 255] on button "Logout" at bounding box center [368, 251] width 73 height 23
click at [372, 255] on button "Logout" at bounding box center [368, 251] width 73 height 23
click at [387, 255] on button "Logout" at bounding box center [368, 251] width 73 height 23
